Goal: Navigation & Orientation: Find specific page/section

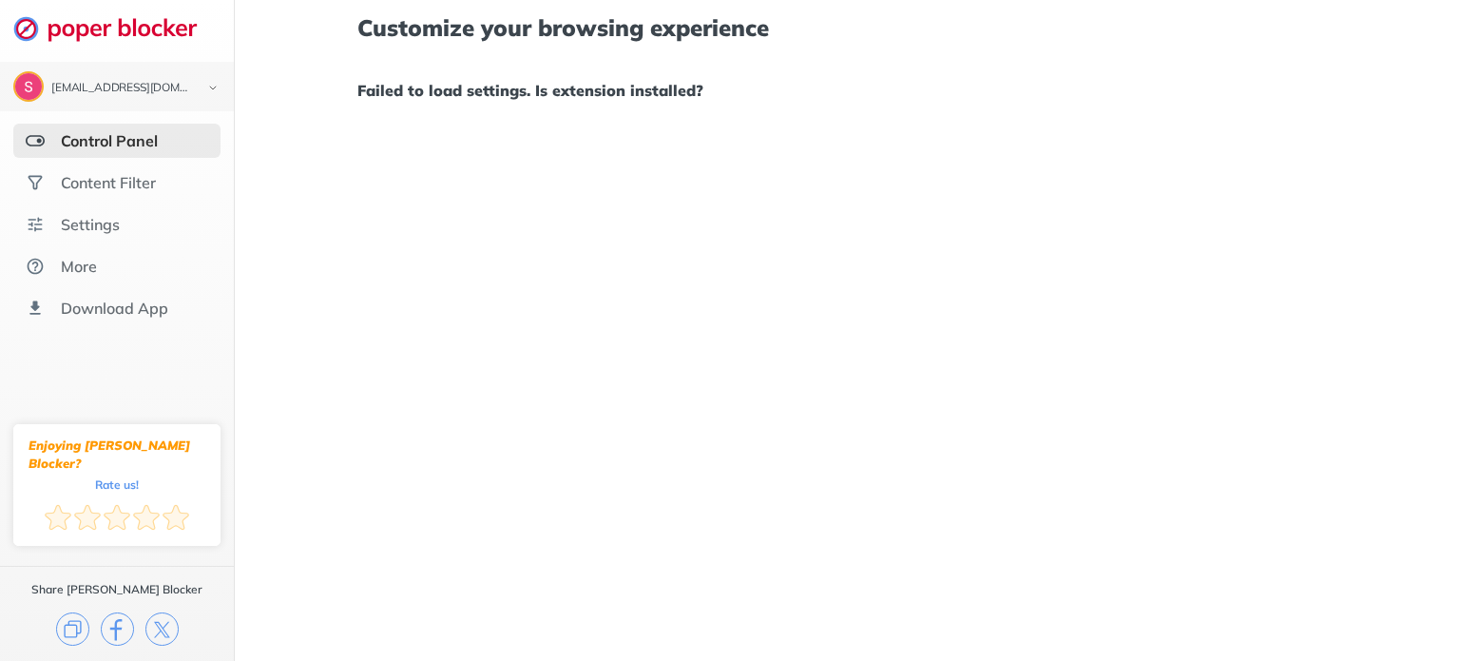
click at [350, 165] on div "Customize your browsing experience Failed to load settings. Is extension instal…" at bounding box center [847, 330] width 1225 height 661
click at [138, 29] on img at bounding box center [115, 28] width 204 height 27
click at [213, 88] on img at bounding box center [213, 88] width 23 height 20
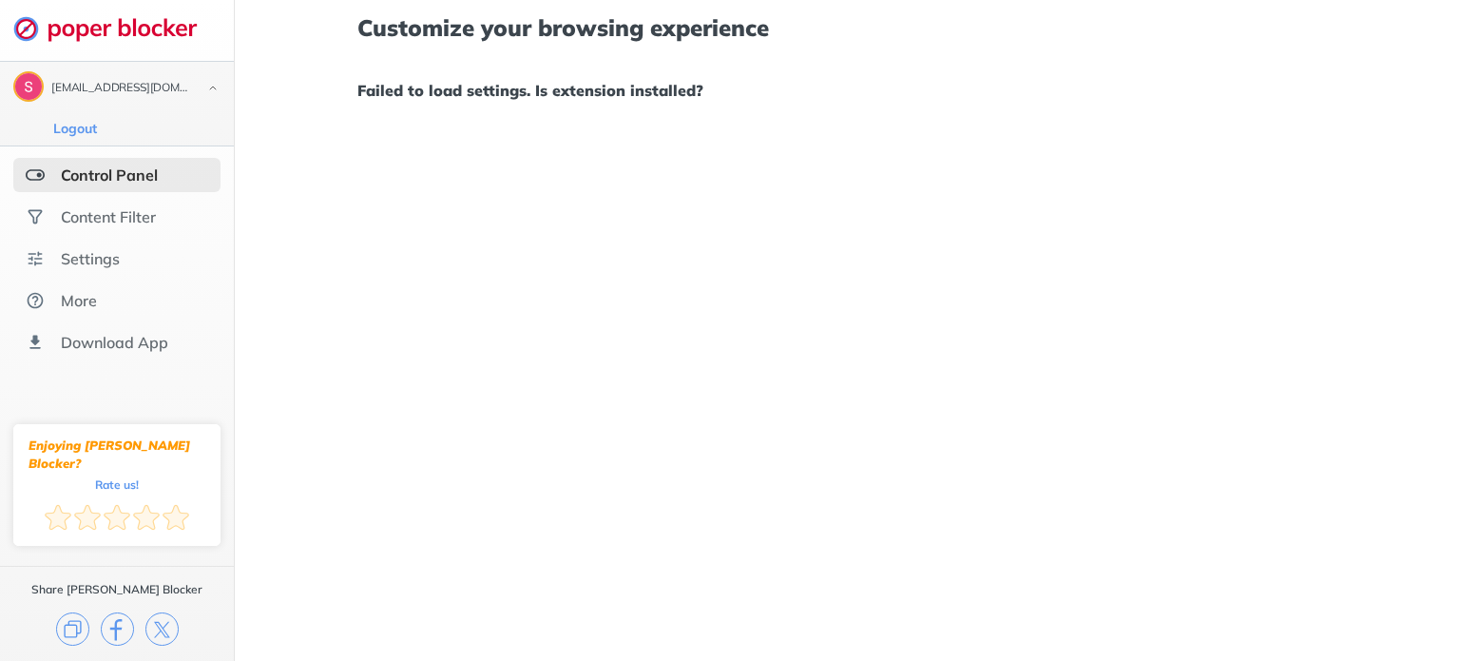
click at [213, 88] on img at bounding box center [213, 88] width 23 height 20
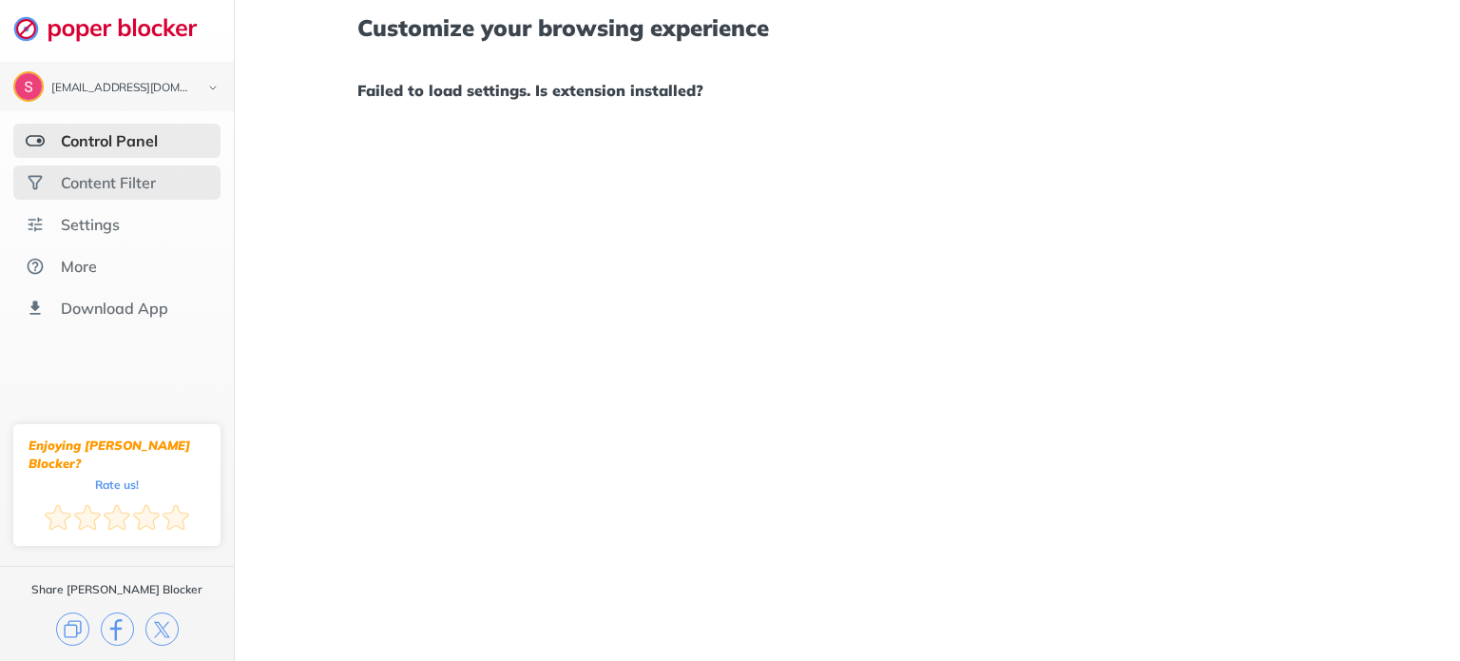
click at [104, 180] on div "Content Filter" at bounding box center [108, 182] width 95 height 19
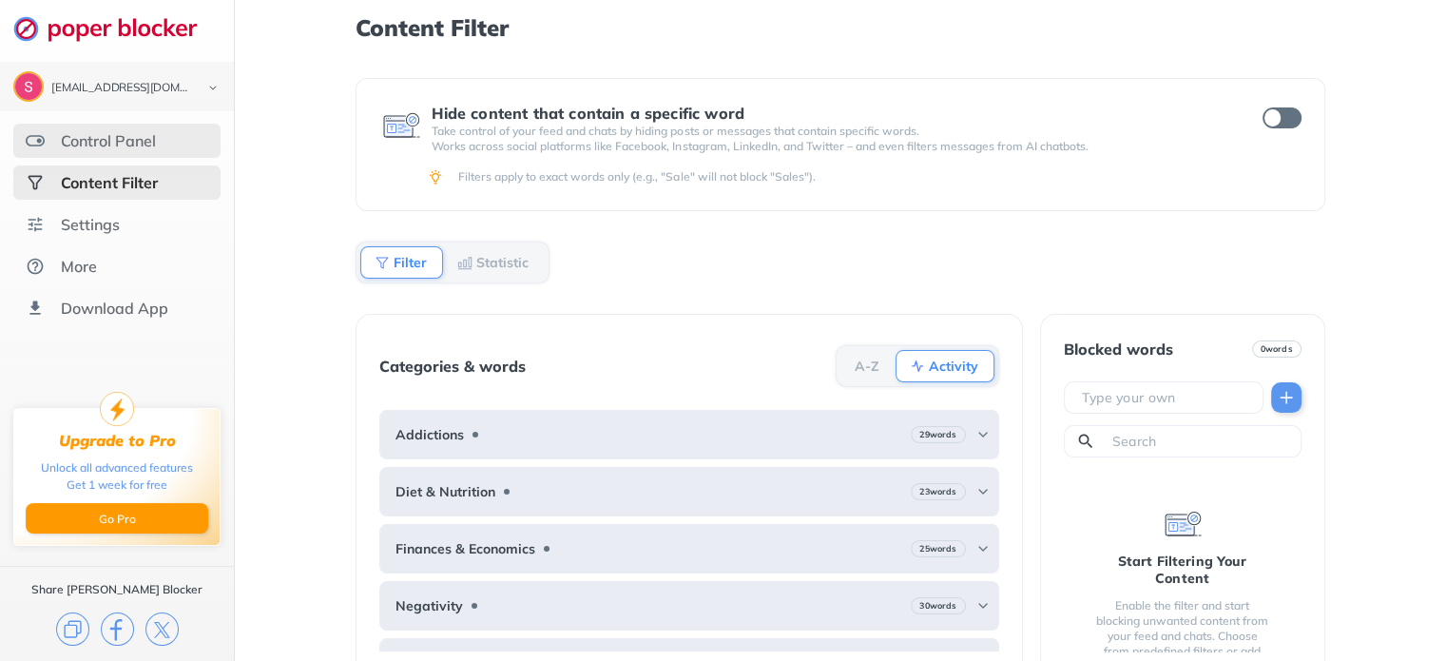
click at [106, 144] on div "Control Panel" at bounding box center [108, 140] width 95 height 19
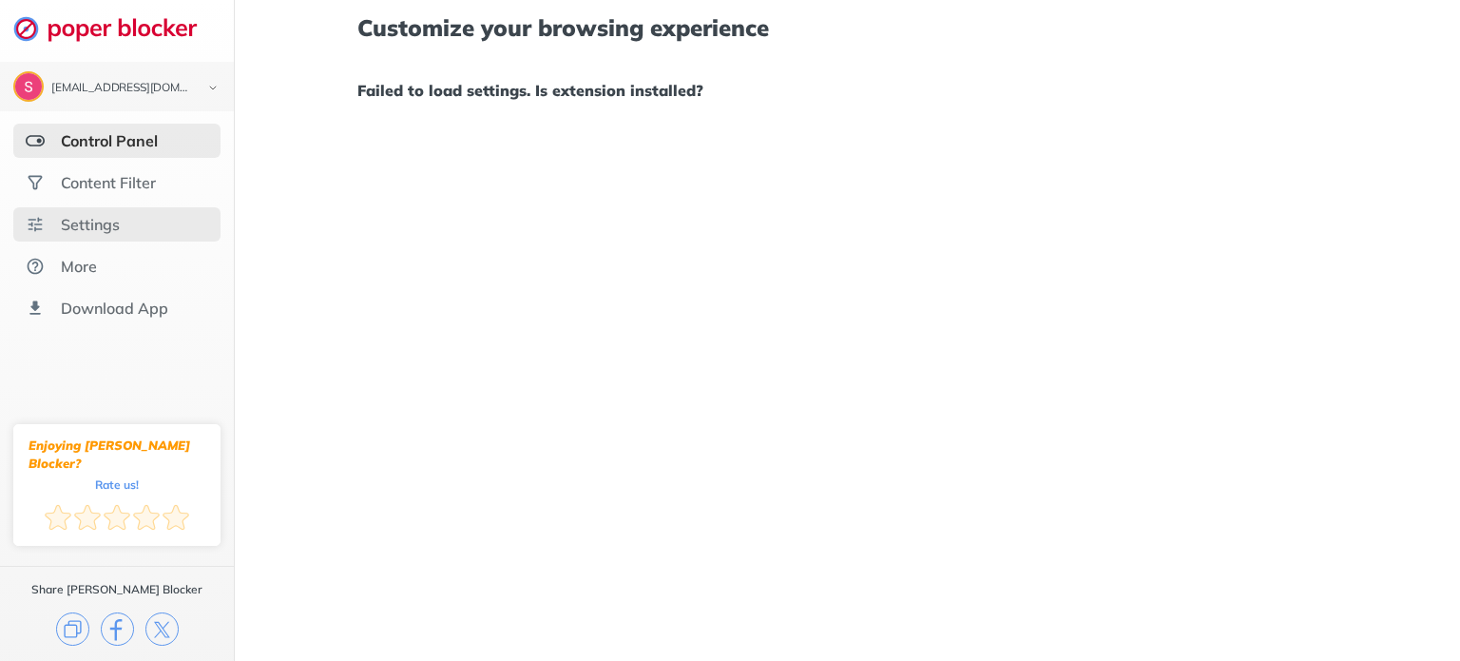
click at [81, 220] on div "Settings" at bounding box center [90, 224] width 59 height 19
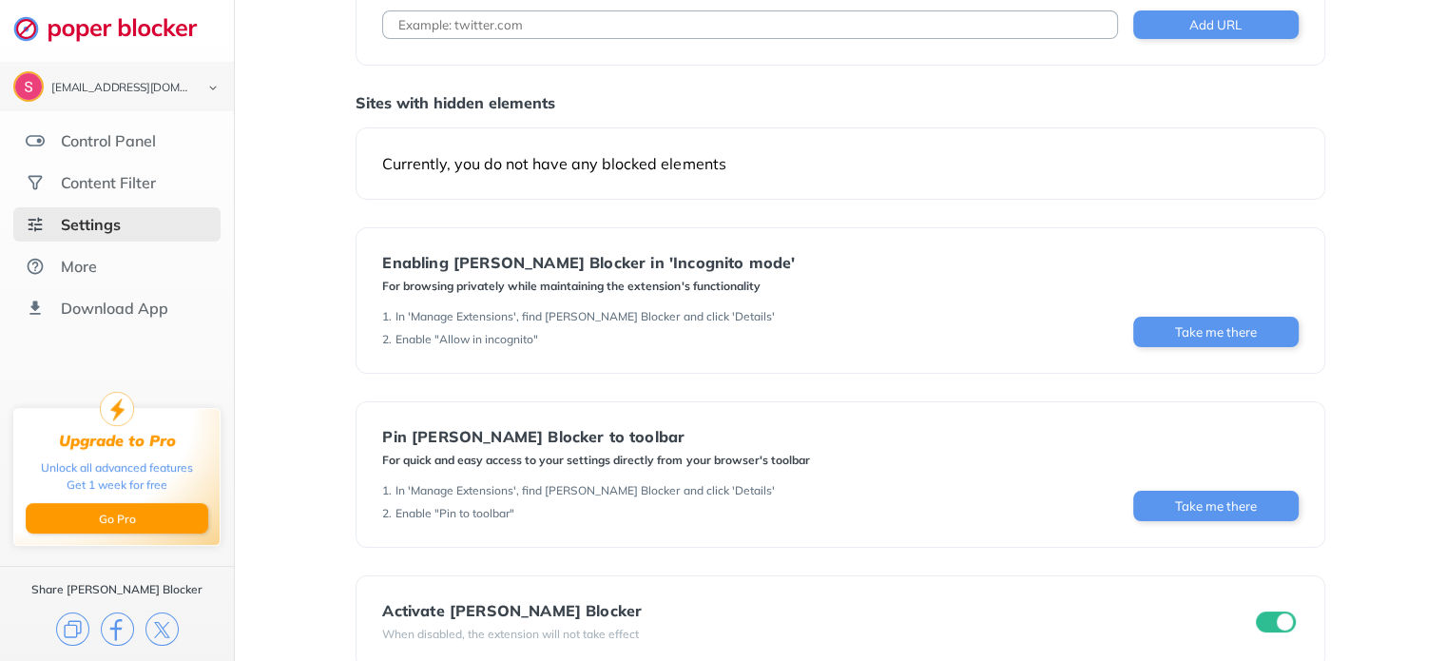
scroll to position [161, 0]
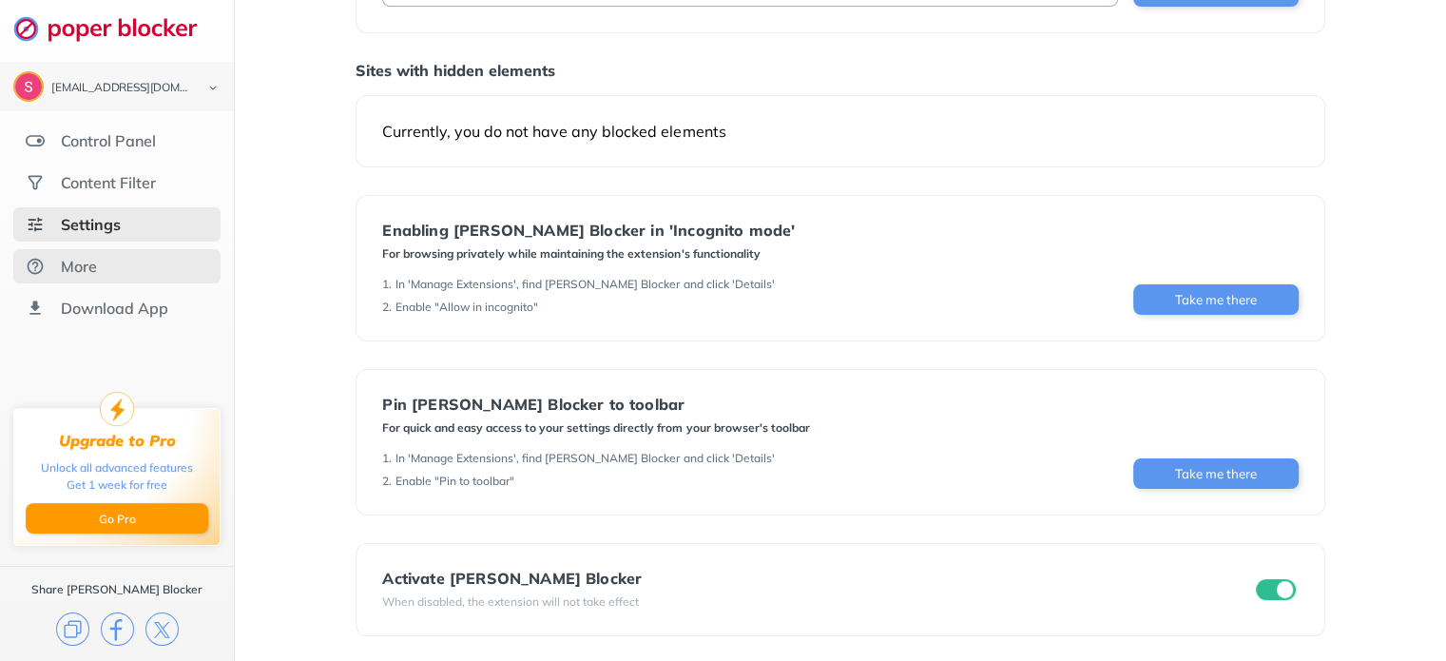
click at [114, 268] on div "More" at bounding box center [116, 266] width 207 height 34
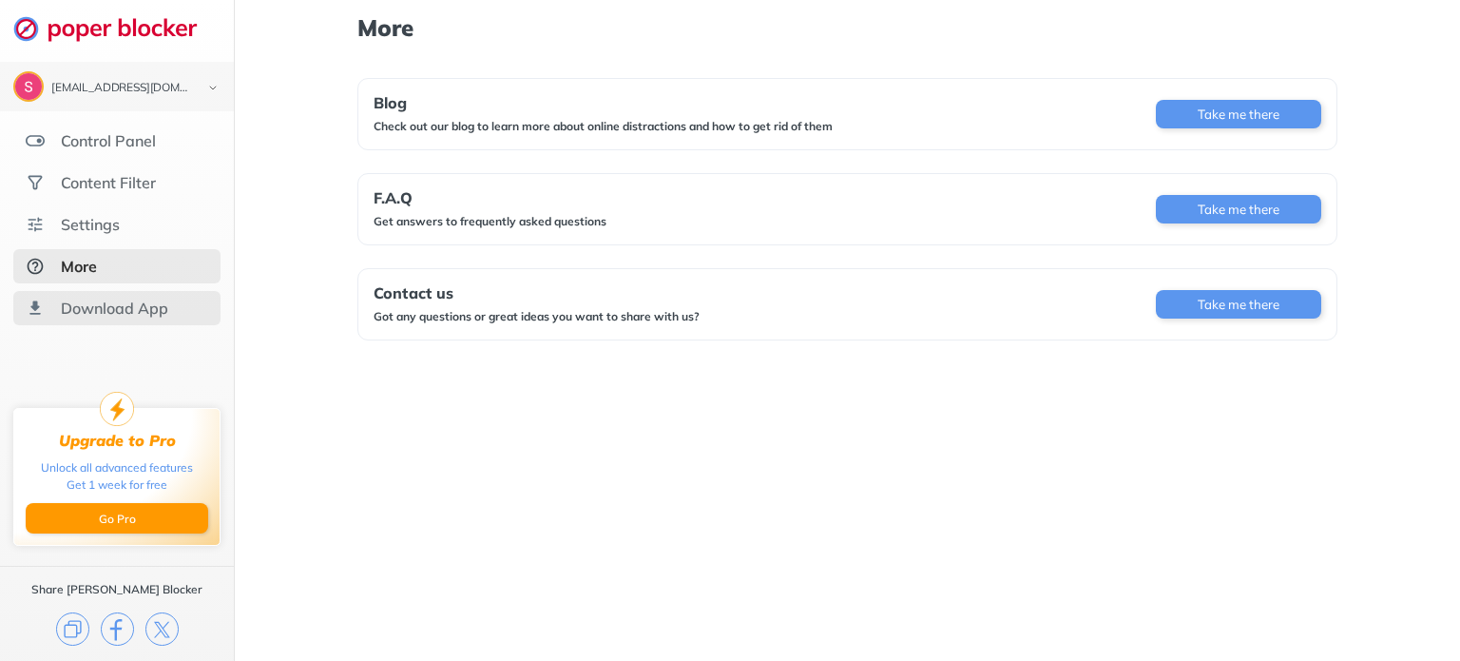
click at [140, 309] on div "Download App" at bounding box center [114, 307] width 107 height 19
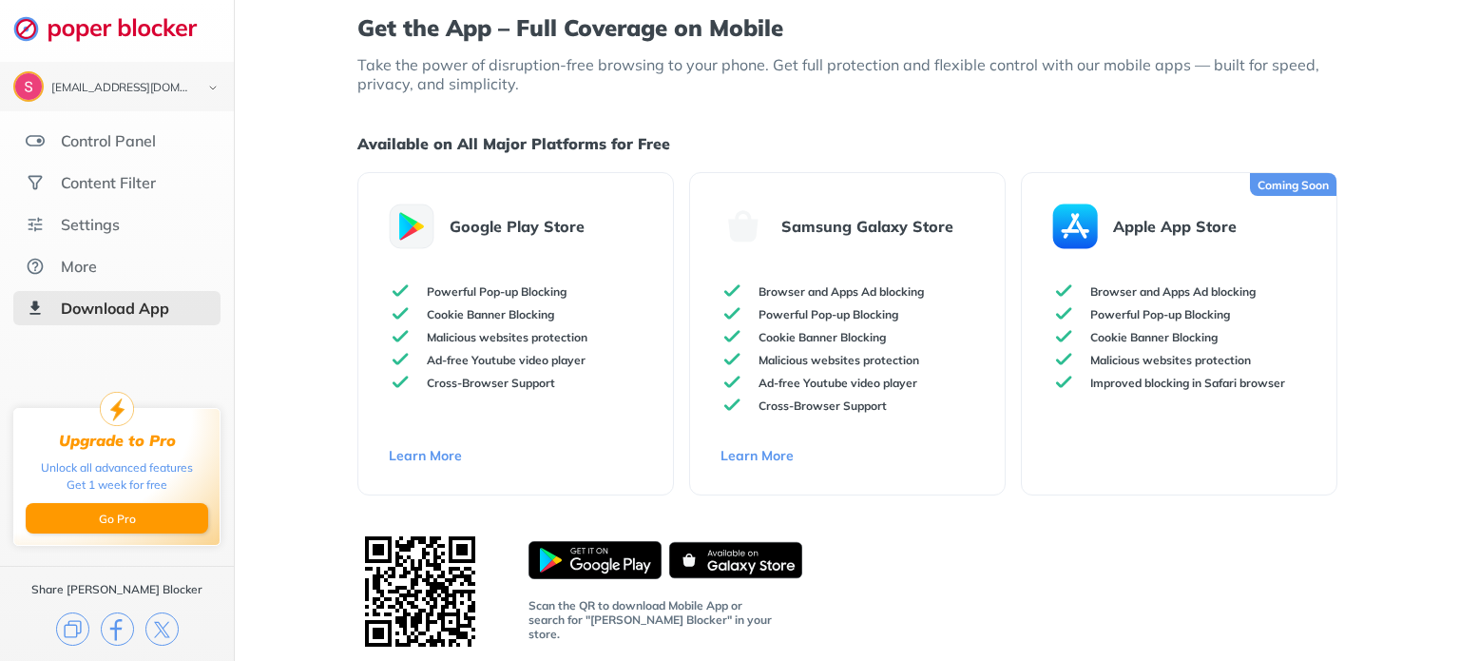
click at [425, 459] on link "Learn More" at bounding box center [516, 455] width 254 height 17
